Goal: Task Accomplishment & Management: Use online tool/utility

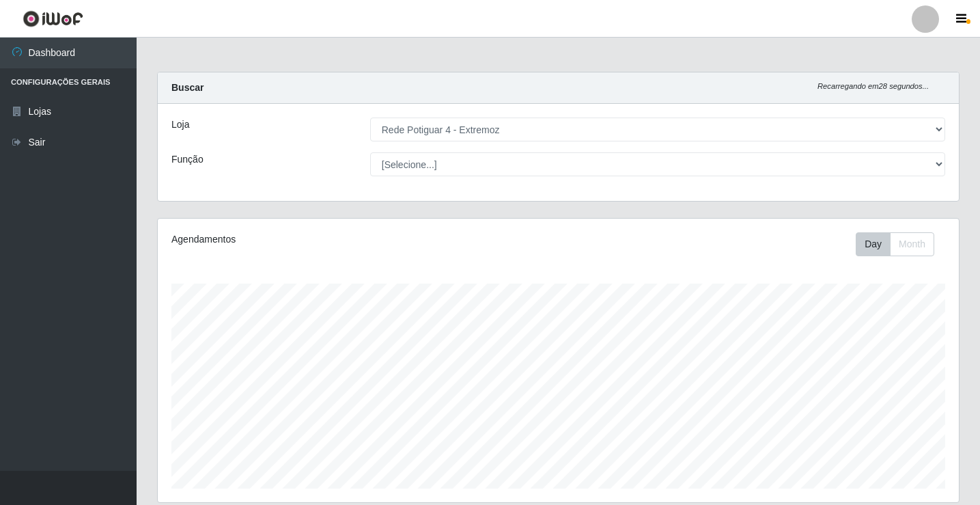
select select "78"
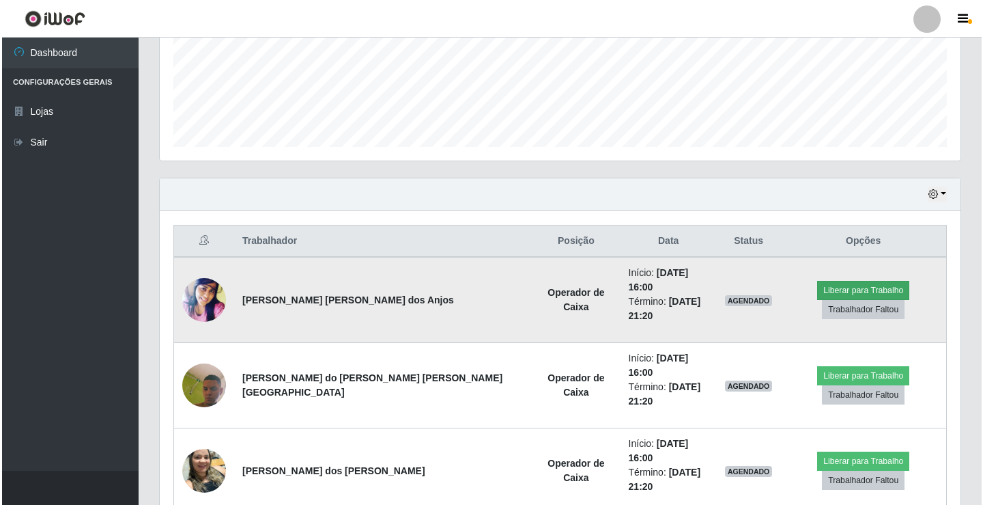
scroll to position [283, 801]
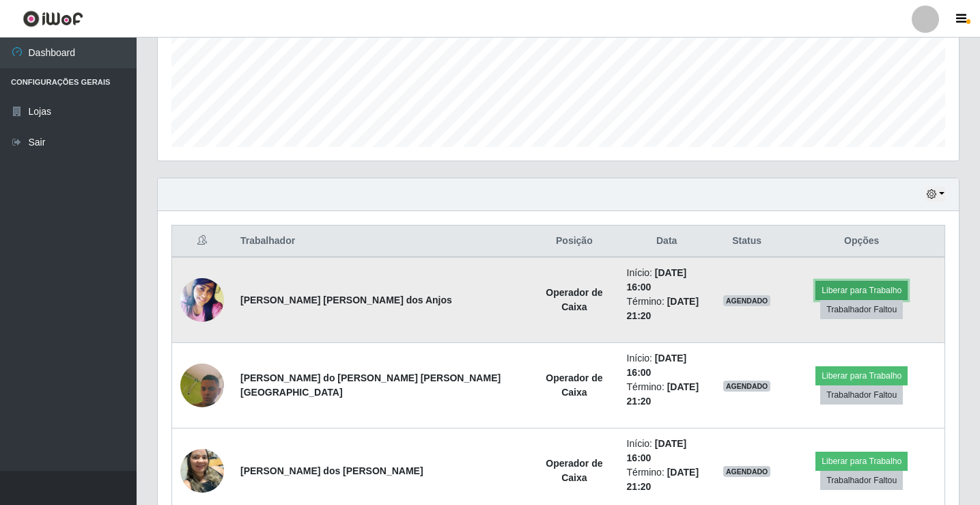
click at [824, 283] on button "Liberar para Trabalho" at bounding box center [861, 290] width 92 height 19
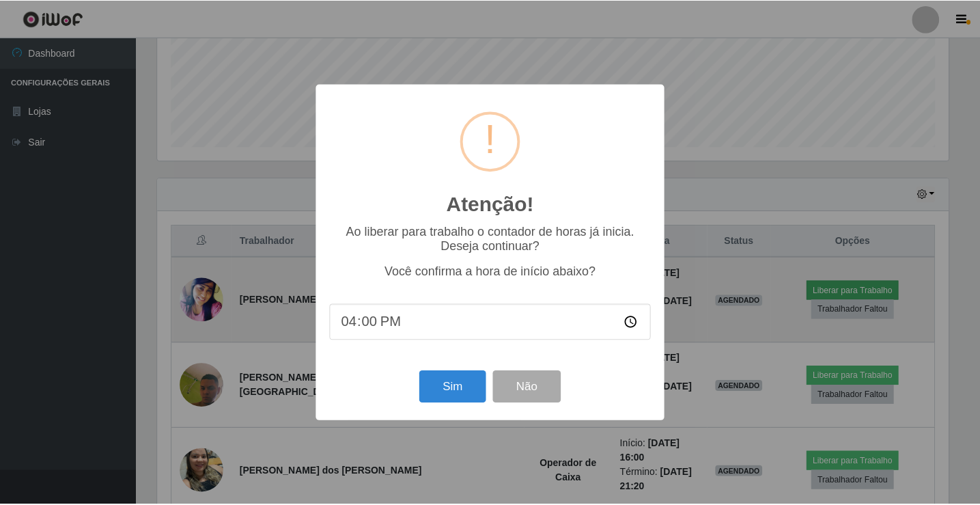
scroll to position [283, 794]
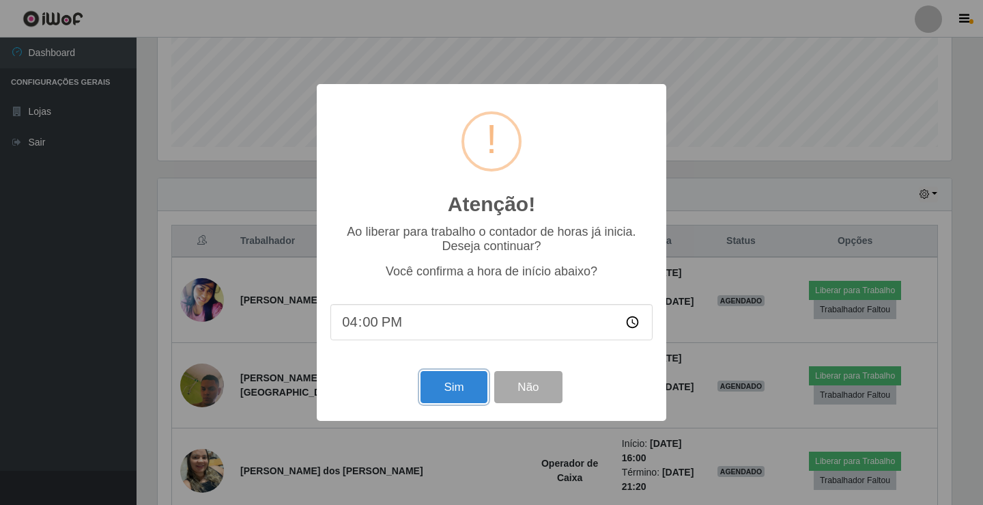
drag, startPoint x: 464, startPoint y: 389, endPoint x: 485, endPoint y: 391, distance: 20.7
click at [464, 390] on button "Sim" at bounding box center [454, 387] width 66 height 32
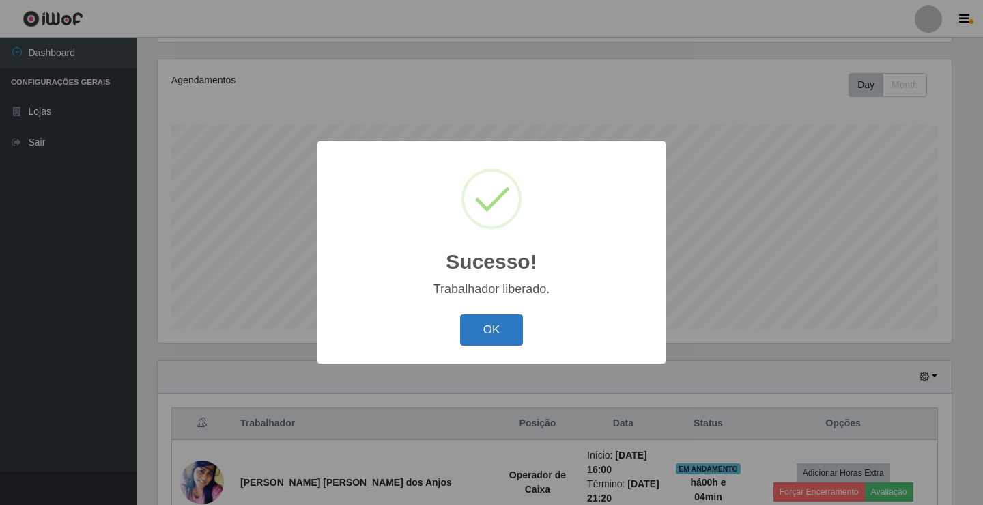
click at [473, 328] on button "OK" at bounding box center [492, 330] width 64 height 32
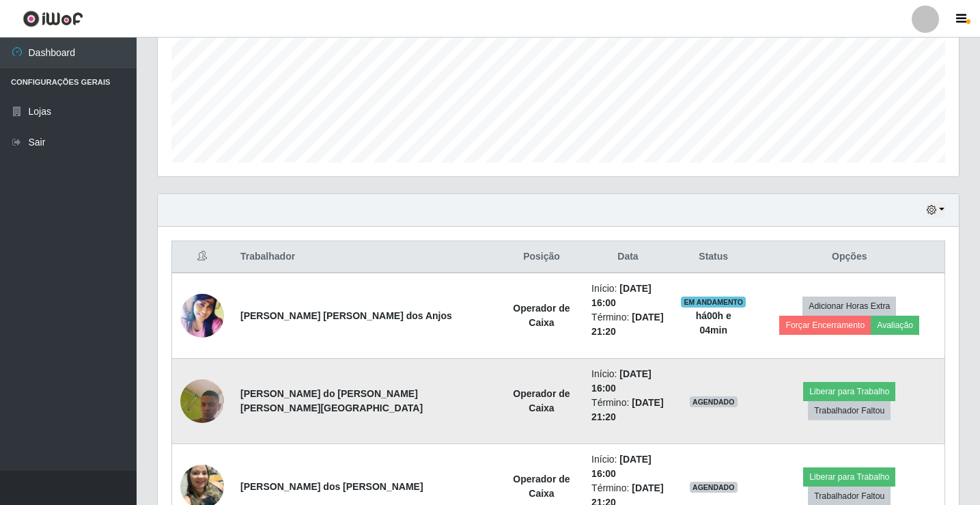
scroll to position [364, 0]
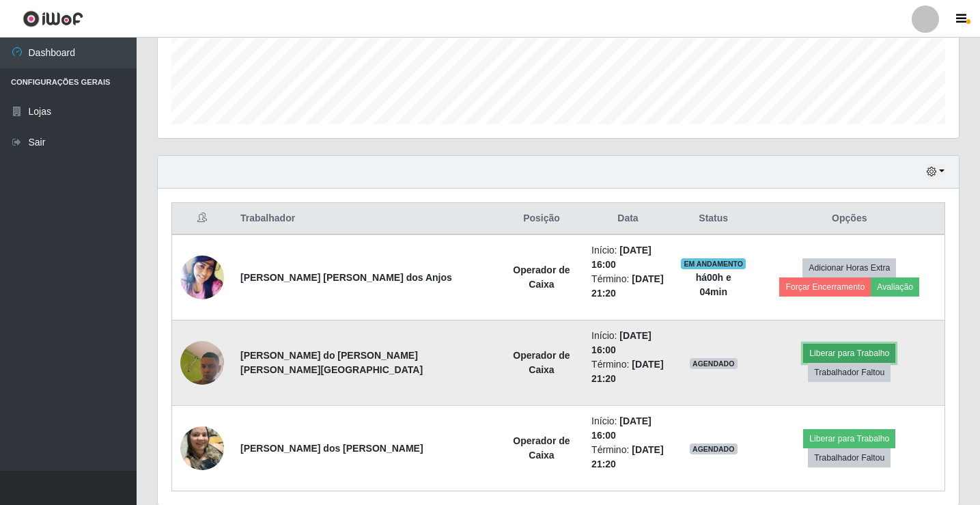
click at [803, 345] on button "Liberar para Trabalho" at bounding box center [849, 353] width 92 height 19
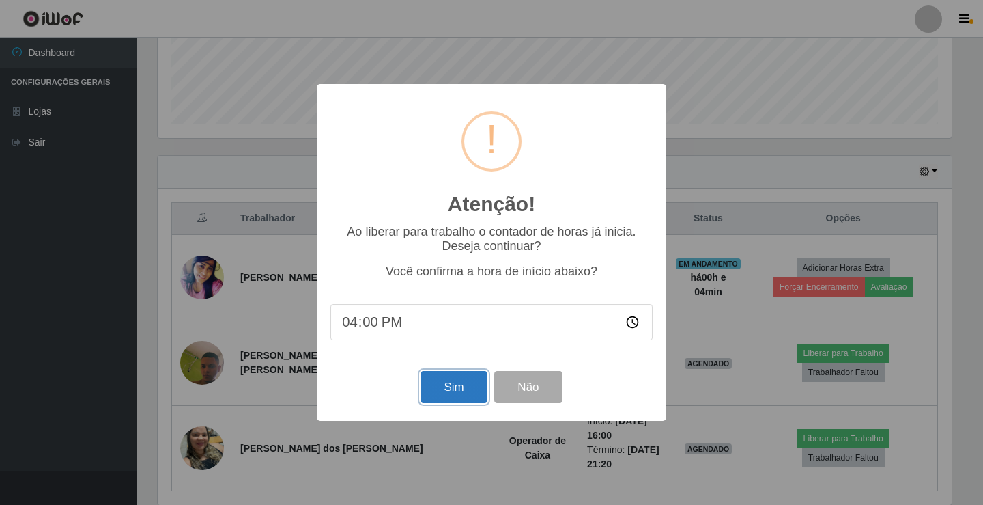
click at [464, 386] on button "Sim" at bounding box center [454, 387] width 66 height 32
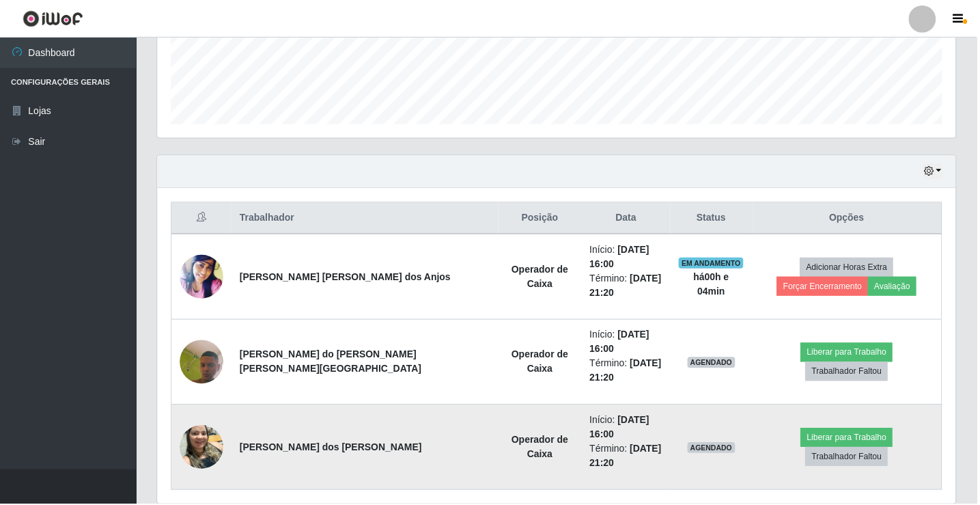
scroll to position [159, 0]
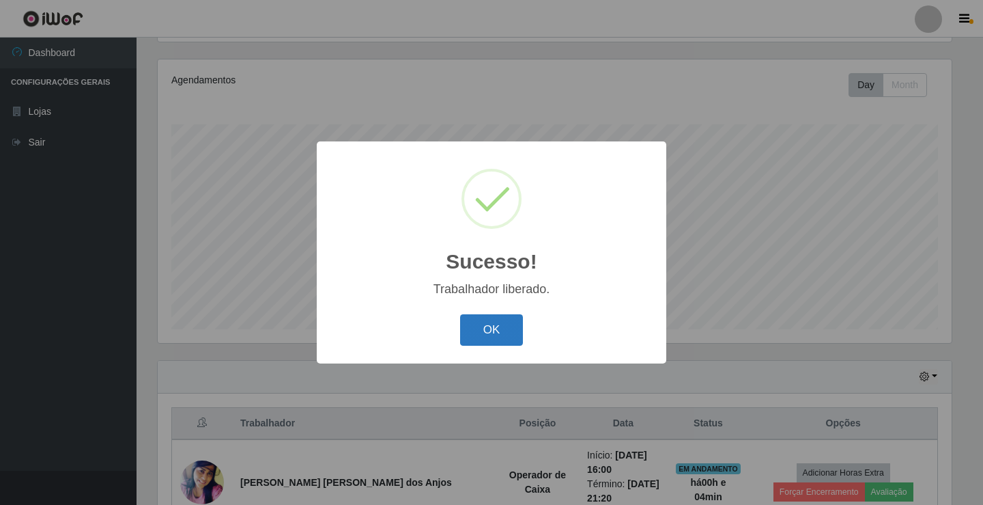
click at [510, 325] on button "OK" at bounding box center [492, 330] width 64 height 32
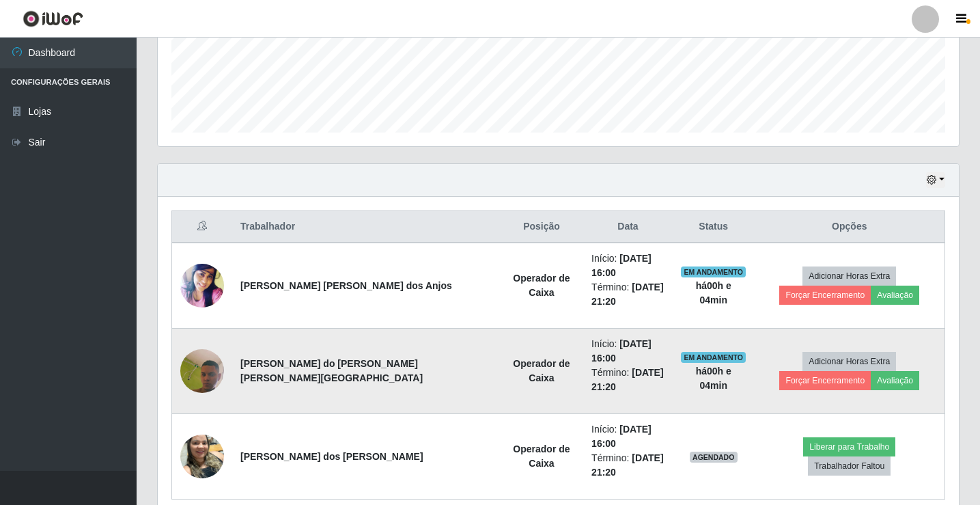
scroll to position [372, 0]
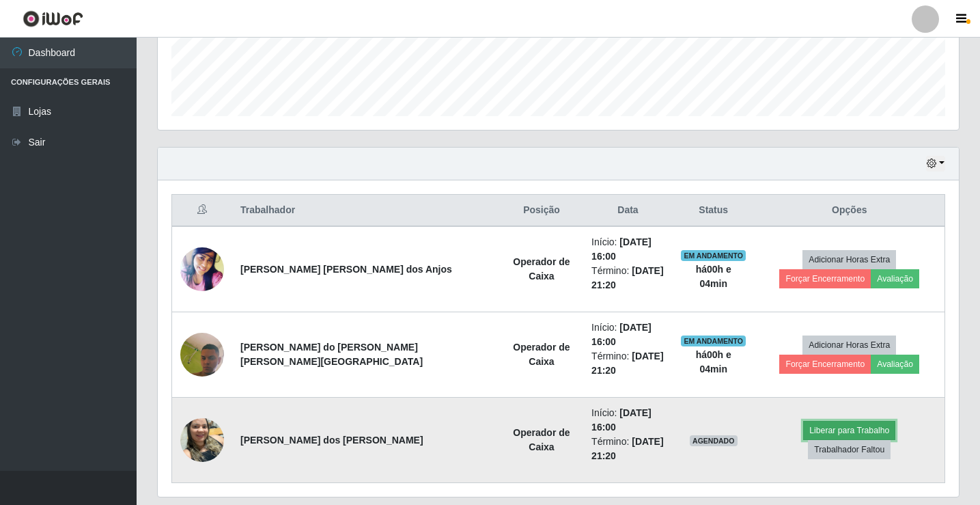
click at [803, 421] on button "Liberar para Trabalho" at bounding box center [849, 430] width 92 height 19
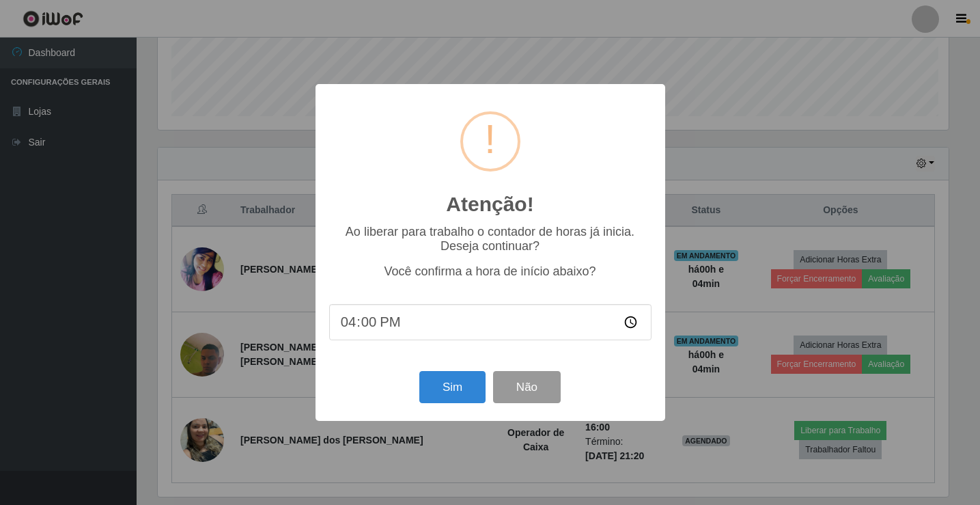
scroll to position [283, 794]
click at [460, 393] on button "Sim" at bounding box center [454, 387] width 66 height 32
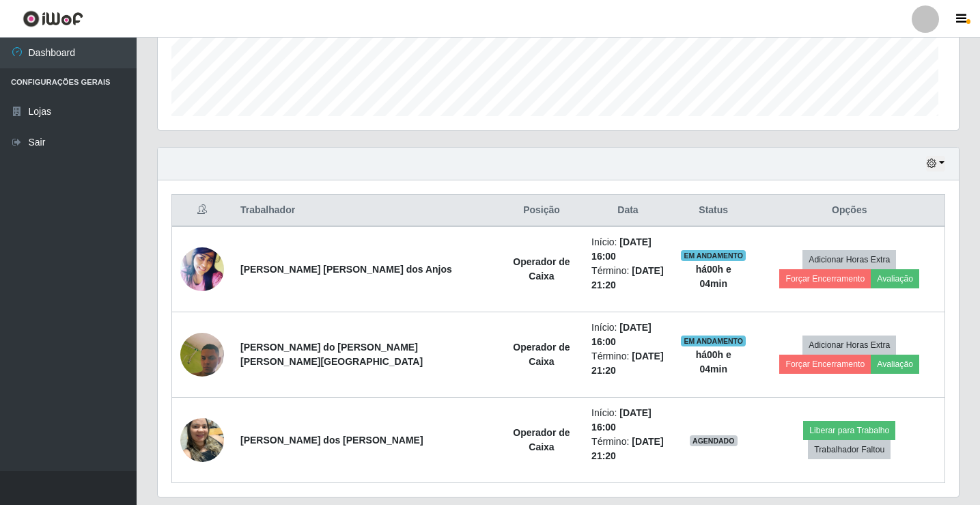
scroll to position [159, 0]
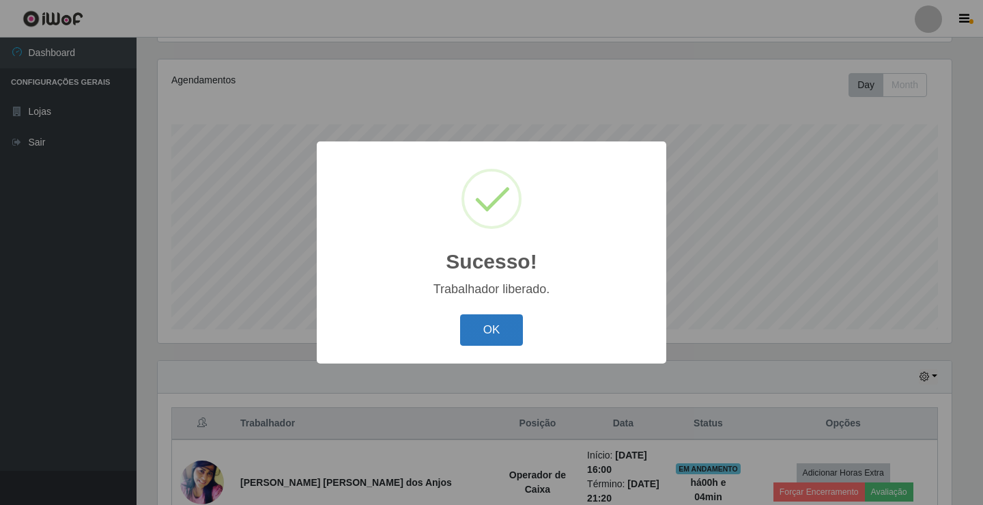
click at [475, 344] on button "OK" at bounding box center [492, 330] width 64 height 32
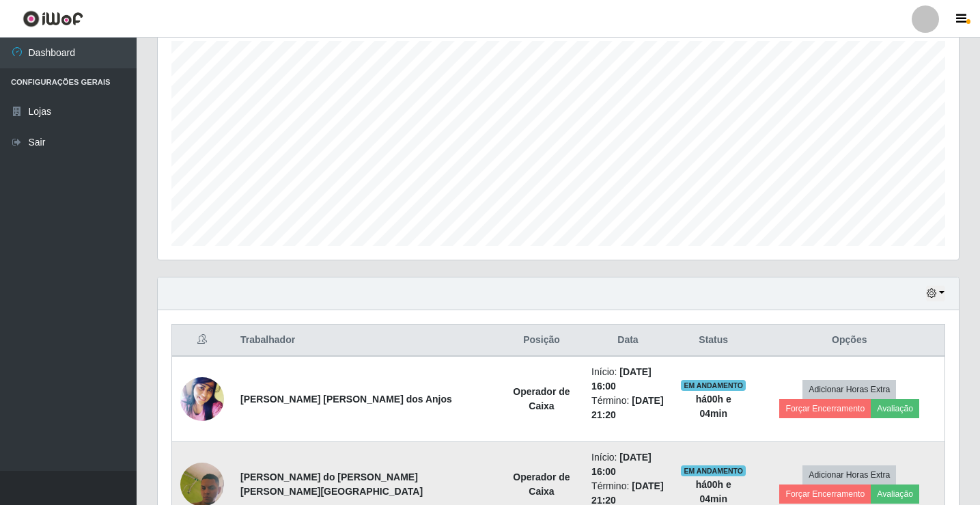
scroll to position [372, 0]
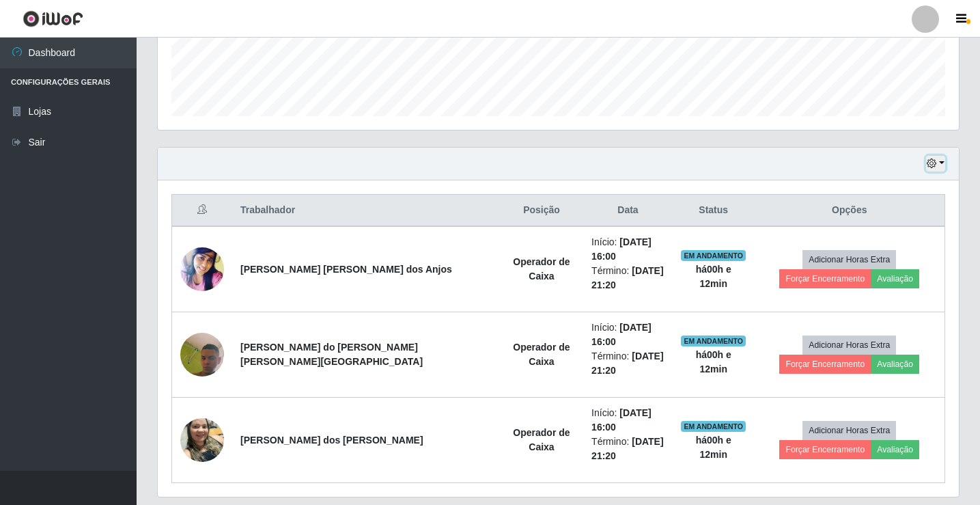
click at [938, 160] on button "button" at bounding box center [935, 164] width 19 height 16
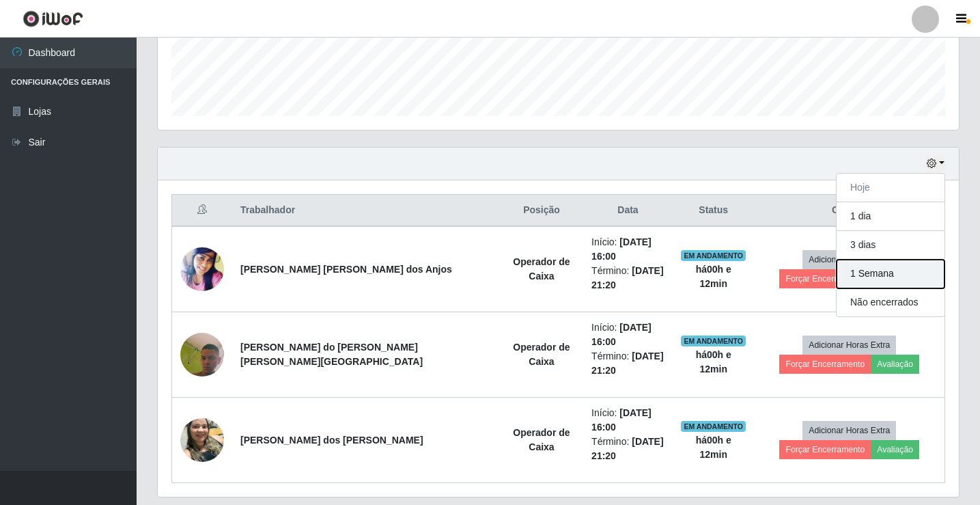
click at [894, 279] on button "1 Semana" at bounding box center [891, 274] width 108 height 29
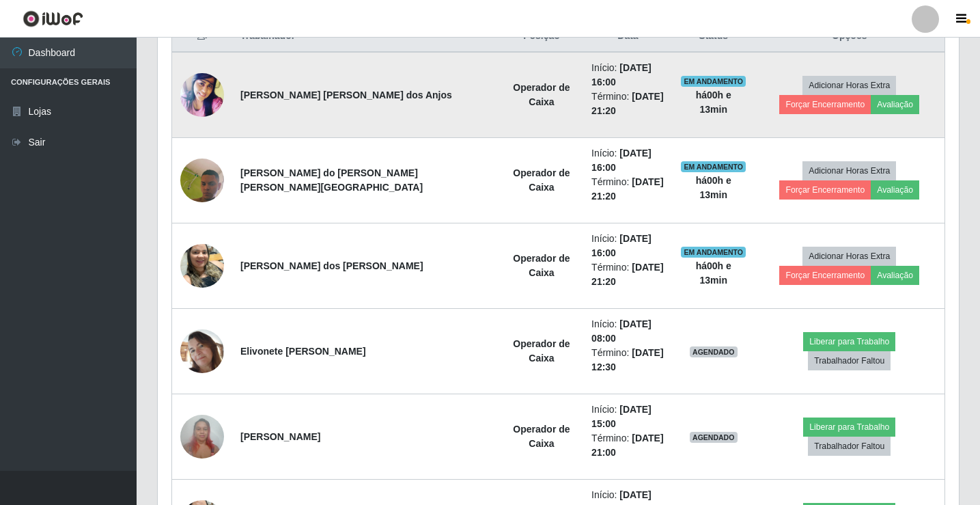
scroll to position [451, 0]
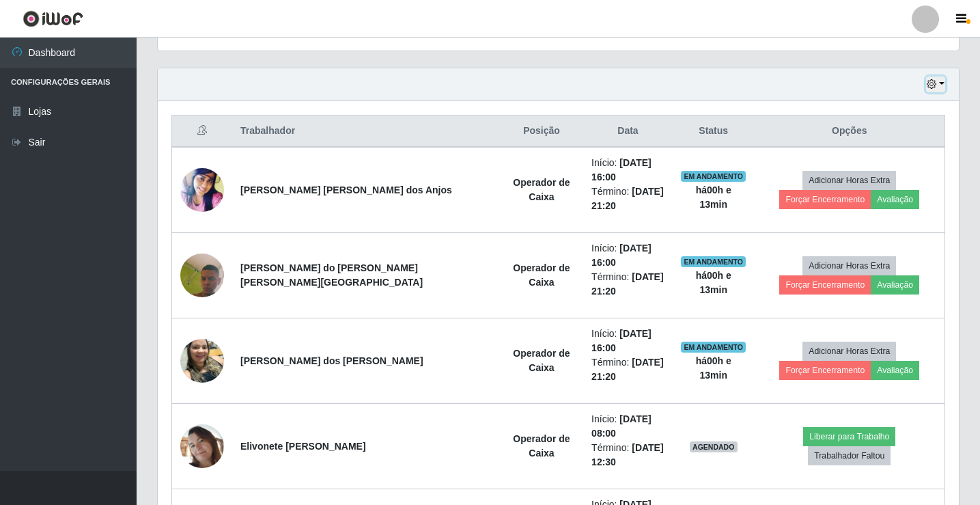
click at [940, 87] on button "button" at bounding box center [935, 84] width 19 height 16
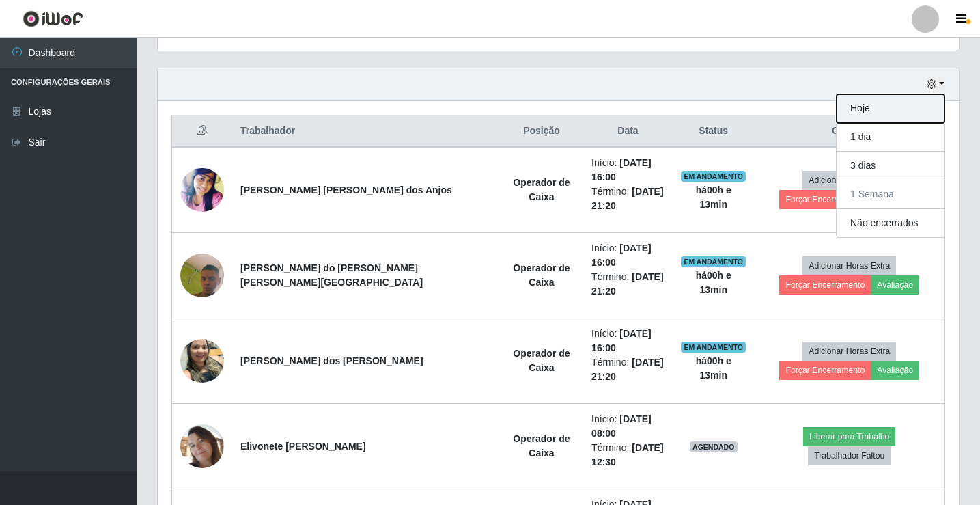
click at [930, 103] on button "Hoje" at bounding box center [891, 108] width 108 height 29
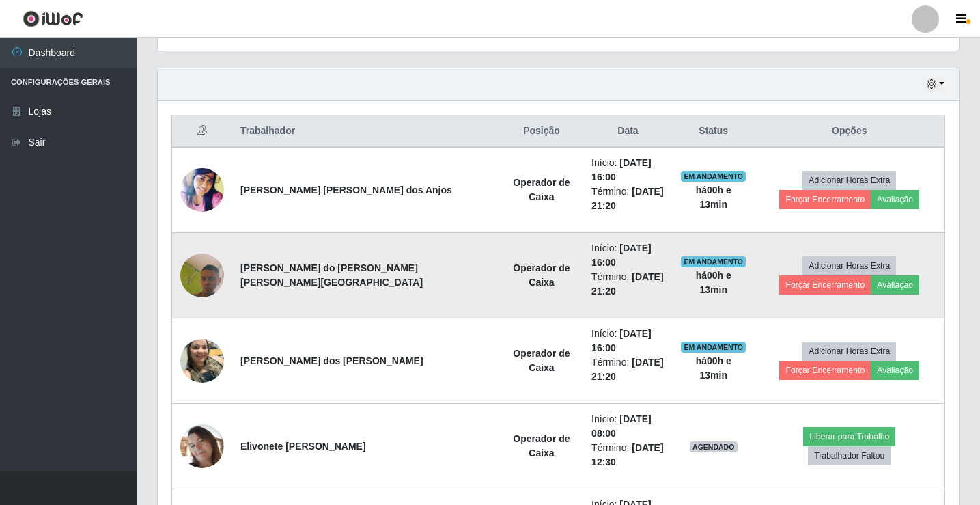
scroll to position [372, 0]
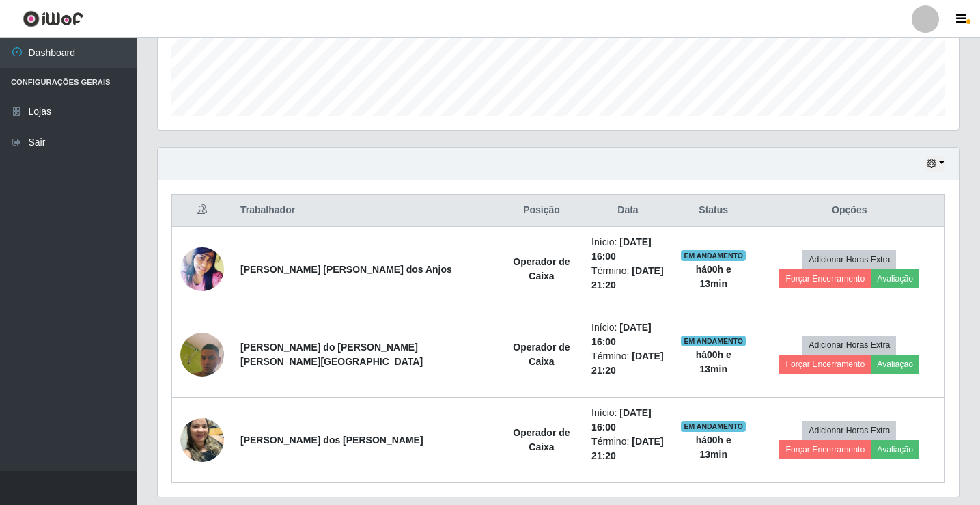
click at [313, 155] on div "Hoje 1 dia 3 dias 1 Semana Não encerrados" at bounding box center [558, 164] width 801 height 33
click at [939, 160] on button "button" at bounding box center [935, 164] width 19 height 16
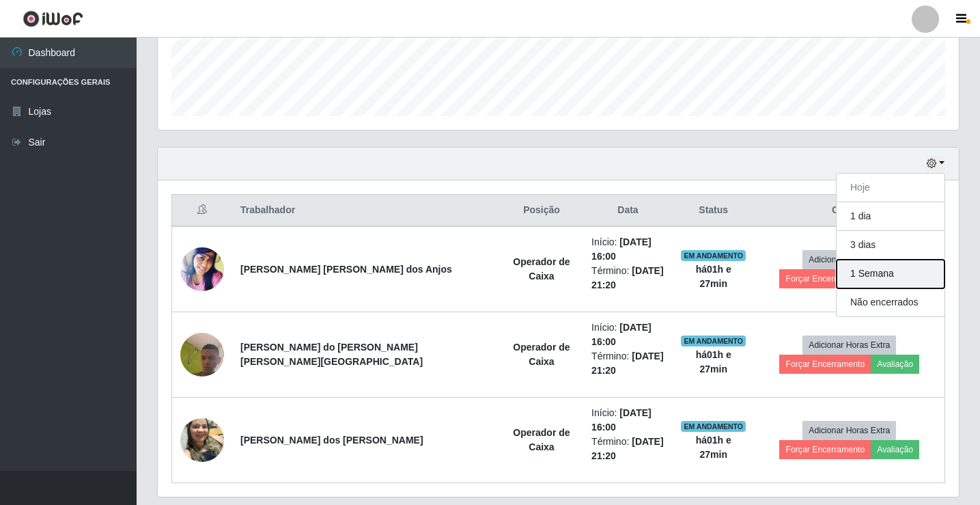
click at [892, 280] on button "1 Semana" at bounding box center [891, 274] width 108 height 29
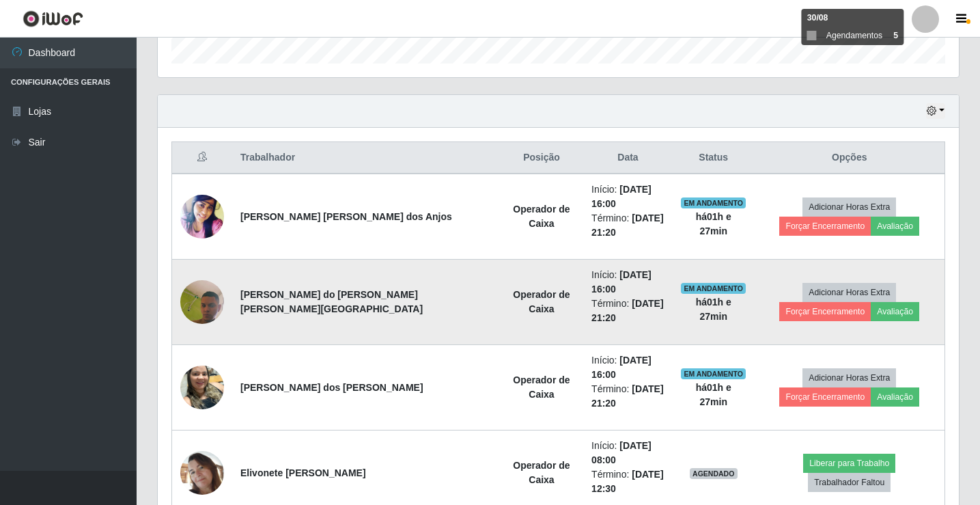
scroll to position [383, 0]
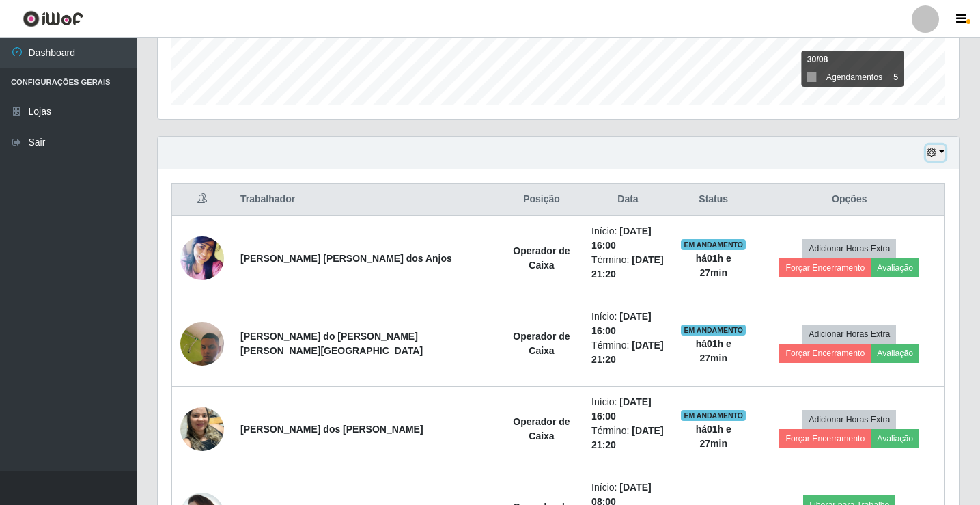
click at [937, 158] on button "button" at bounding box center [935, 153] width 19 height 16
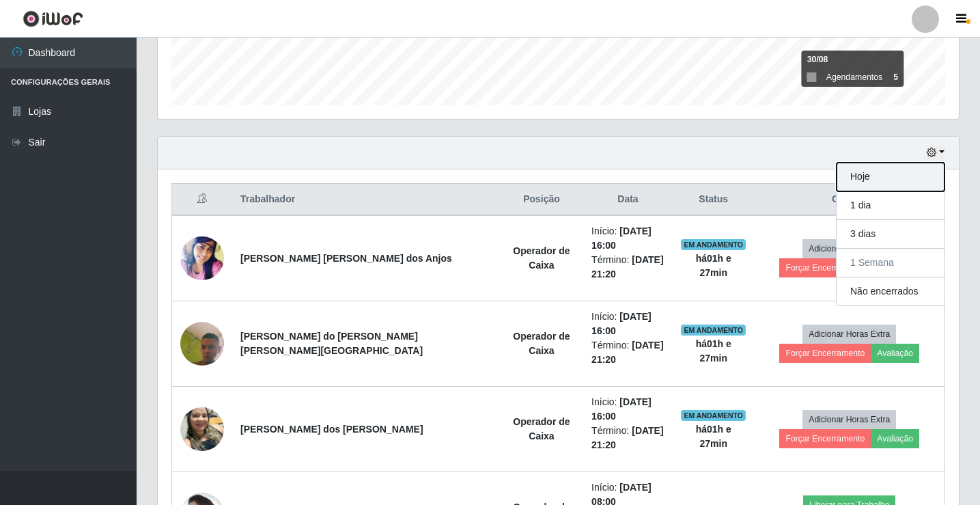
click at [923, 171] on button "Hoje" at bounding box center [891, 177] width 108 height 29
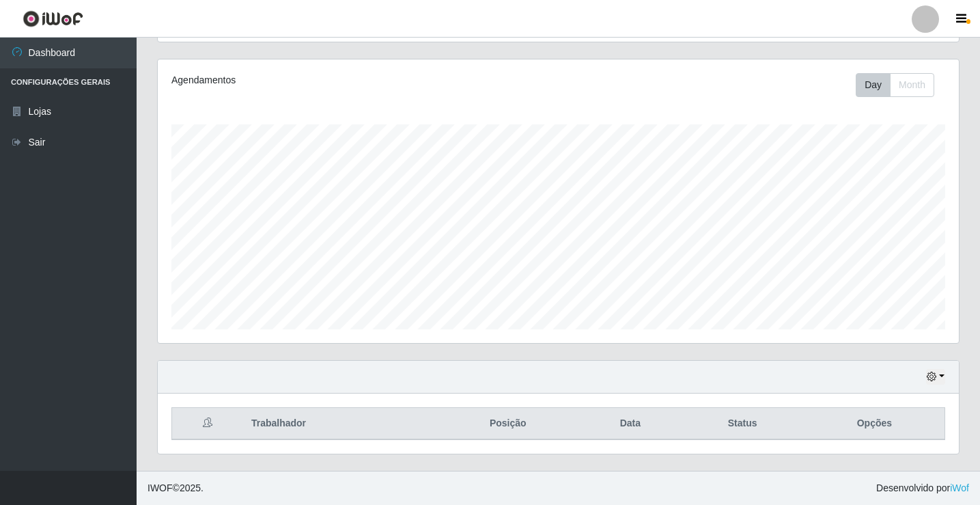
scroll to position [372, 0]
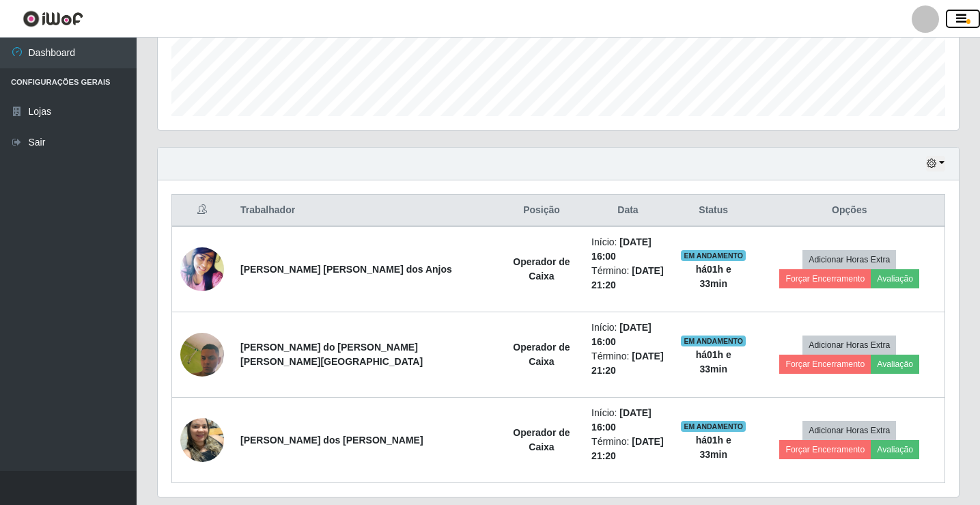
click at [960, 12] on button "button" at bounding box center [963, 19] width 34 height 19
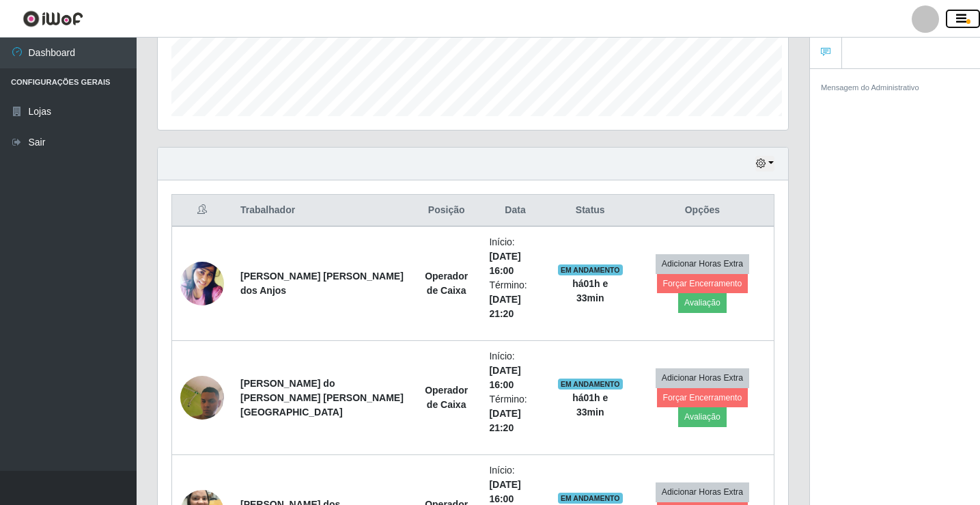
scroll to position [283, 630]
click at [960, 12] on button "button" at bounding box center [963, 19] width 34 height 19
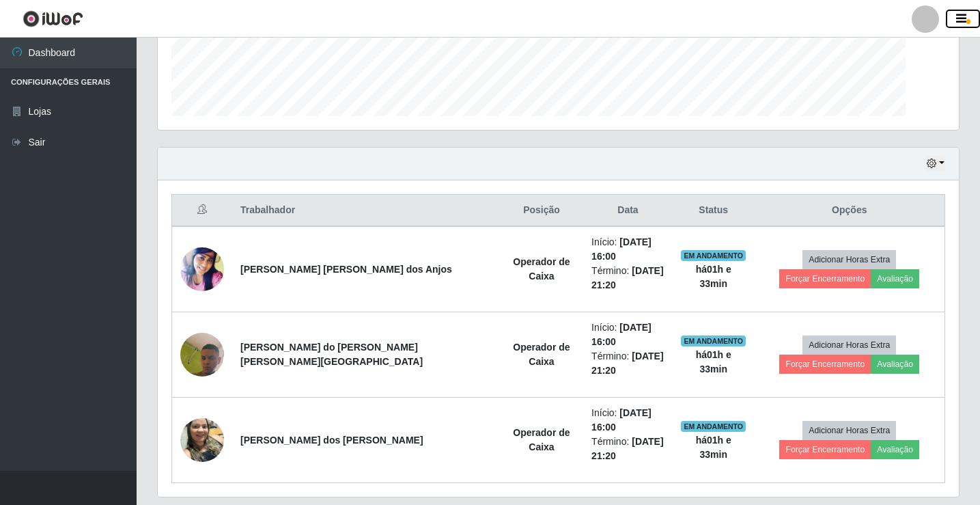
scroll to position [283, 801]
